Goal: Task Accomplishment & Management: Complete application form

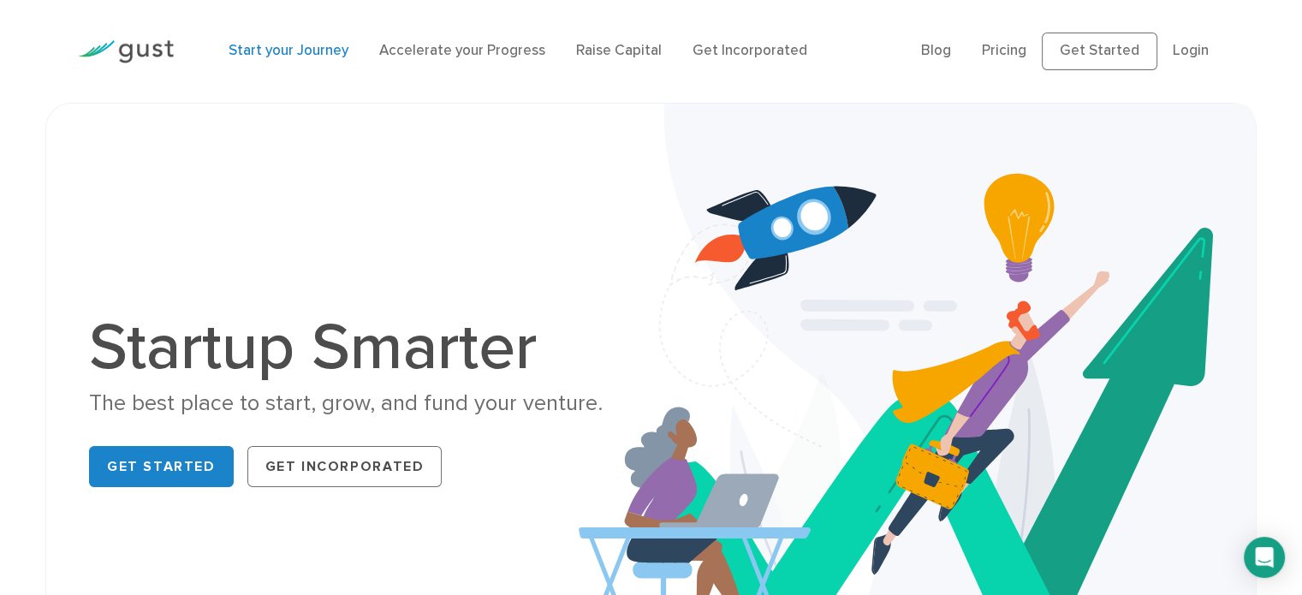
click at [341, 49] on link "Start your Journey" at bounding box center [289, 50] width 120 height 17
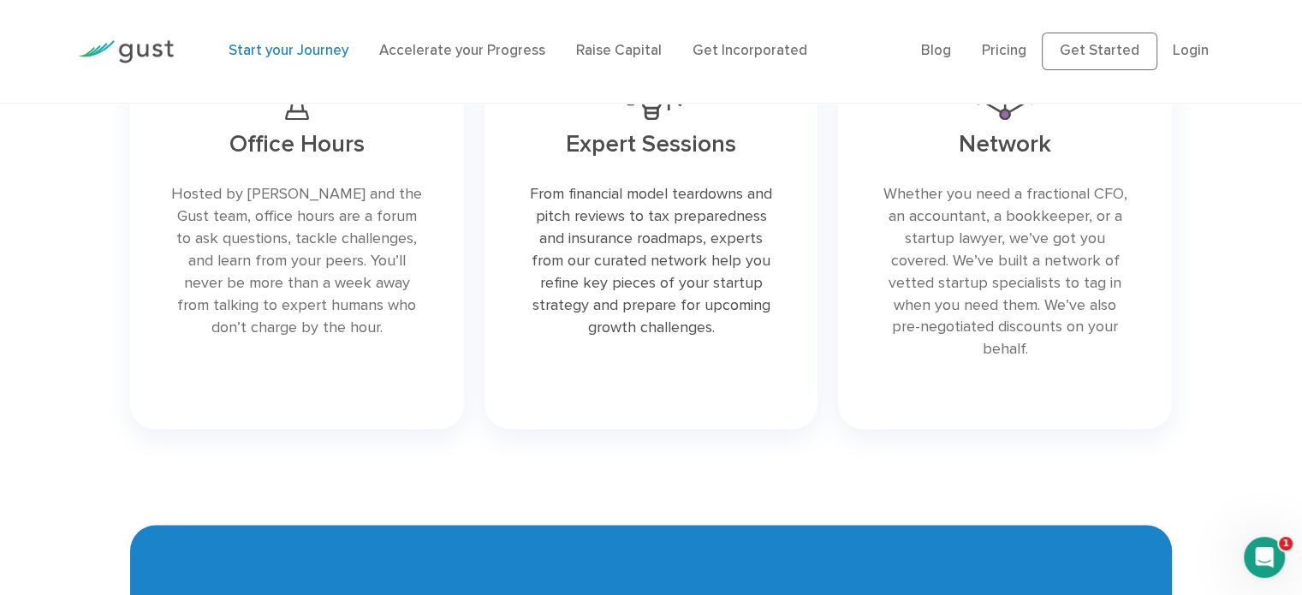
scroll to position [2705, 0]
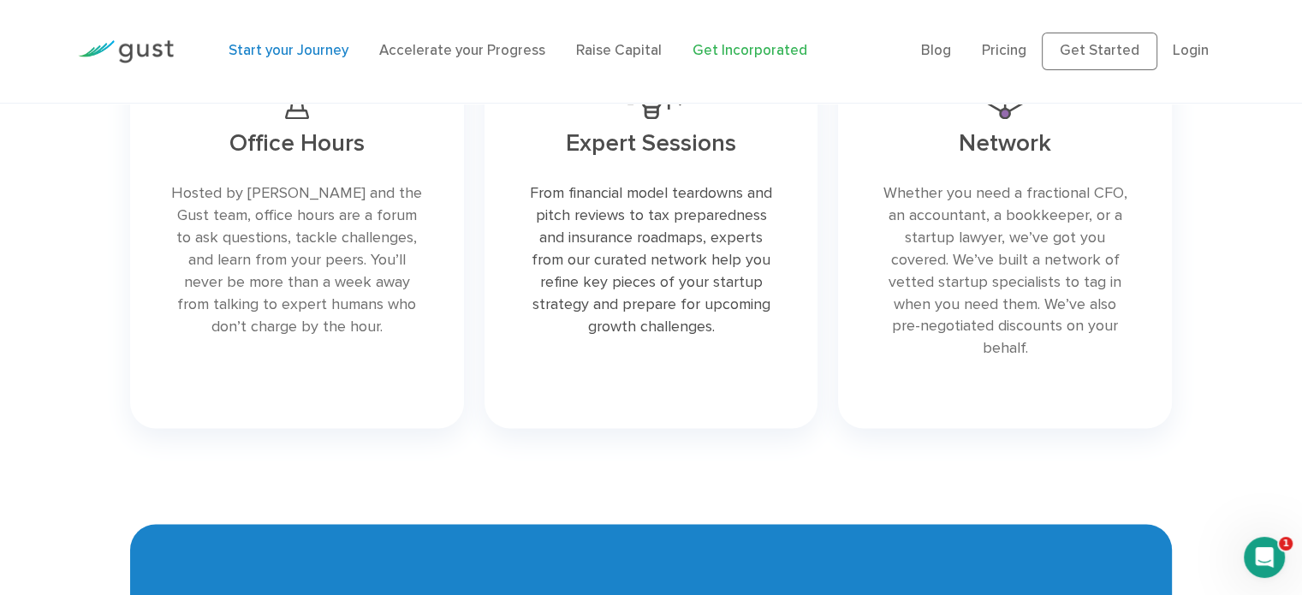
click at [751, 40] on li "Get Incorporated" at bounding box center [749, 51] width 115 height 22
click at [751, 45] on link "Get Incorporated" at bounding box center [749, 50] width 115 height 17
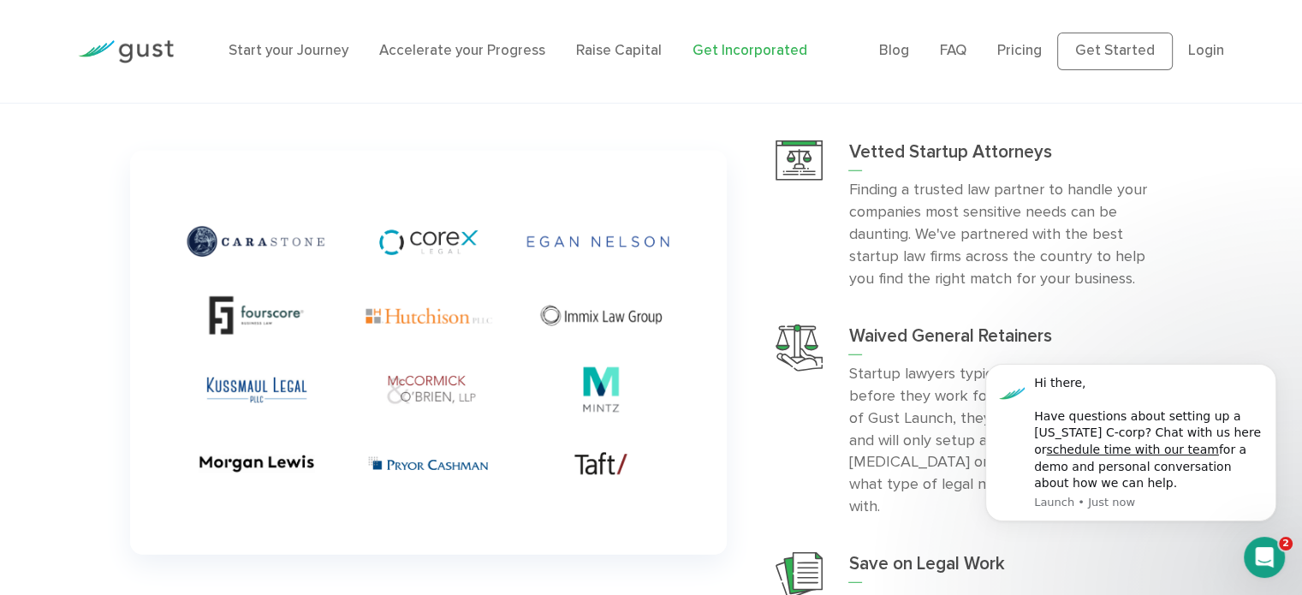
scroll to position [4577, 0]
